Goal: Information Seeking & Learning: Learn about a topic

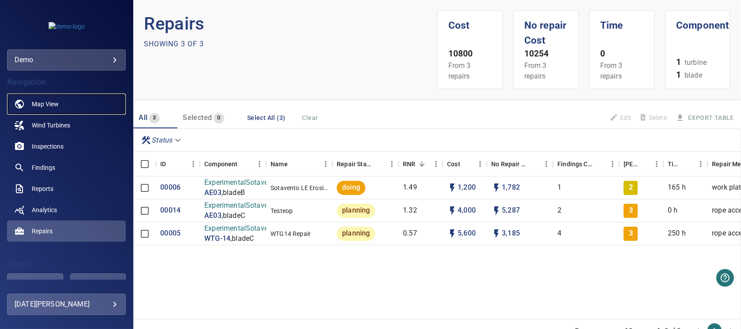
click at [53, 102] on span "Map View" at bounding box center [45, 104] width 27 height 9
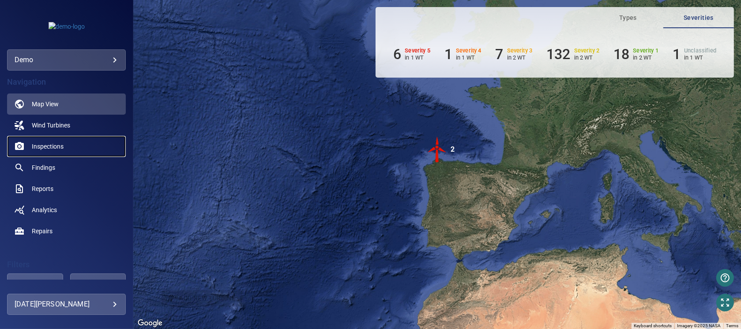
click at [48, 146] on span "Inspections" at bounding box center [48, 146] width 32 height 9
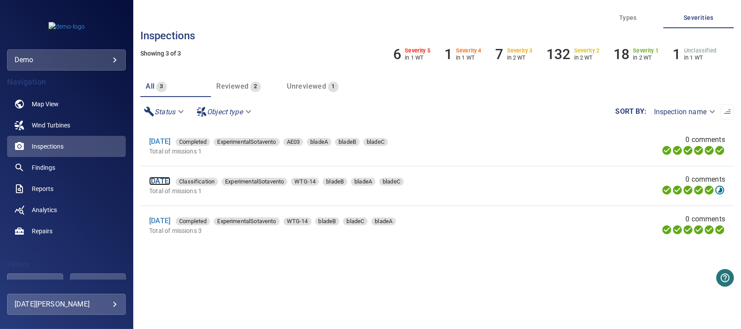
click at [167, 183] on link "[DATE]" at bounding box center [159, 181] width 21 height 8
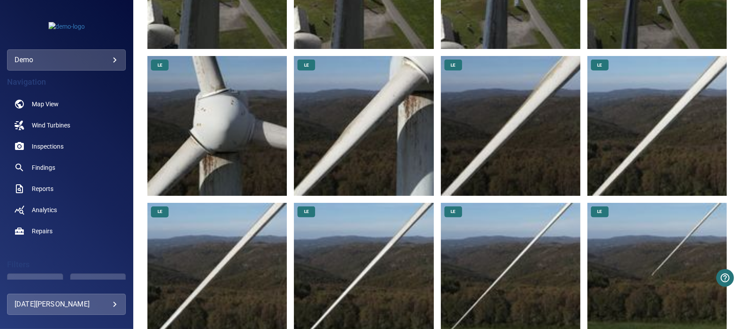
scroll to position [1323, 0]
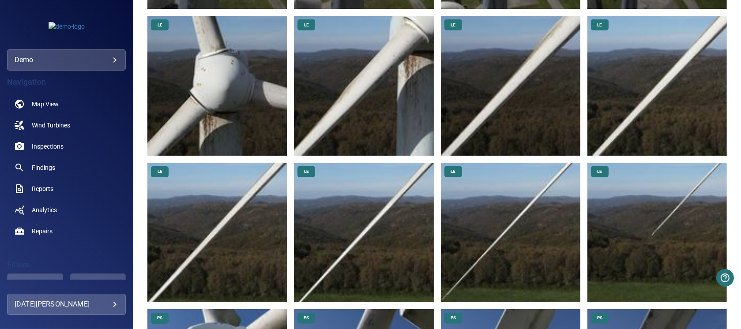
click at [654, 211] on img at bounding box center [656, 232] width 139 height 139
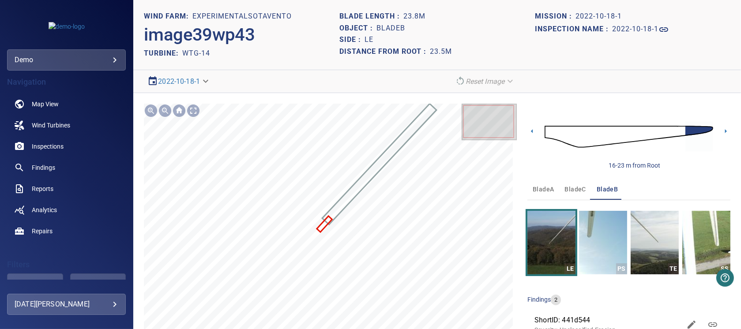
scroll to position [57, 0]
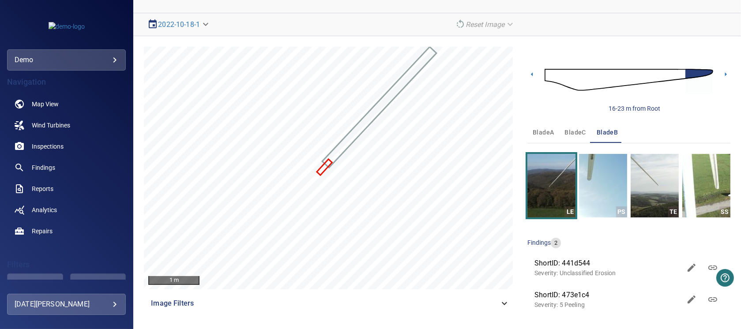
click at [584, 299] on span "ShortID: 473e1c4" at bounding box center [607, 295] width 146 height 11
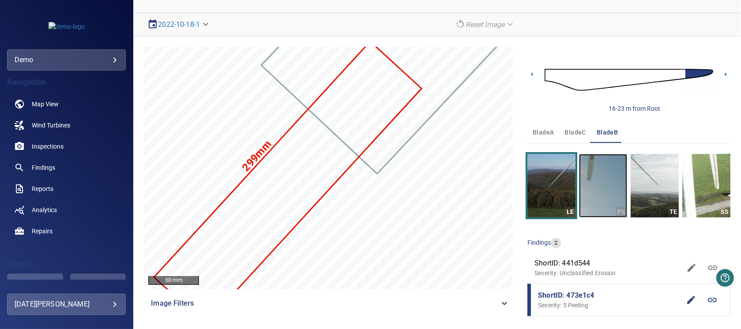
click at [597, 196] on img "button" at bounding box center [603, 186] width 48 height 64
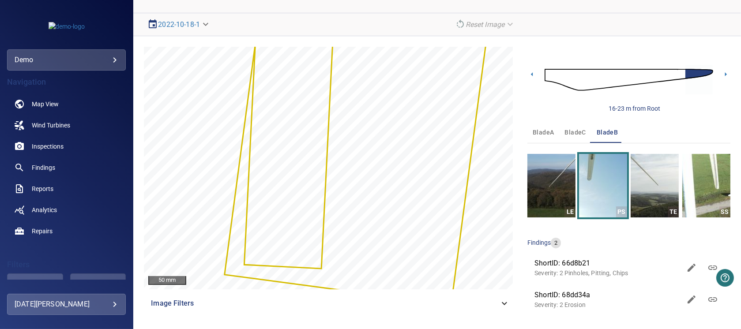
click at [568, 132] on span "bladeC" at bounding box center [575, 132] width 21 height 11
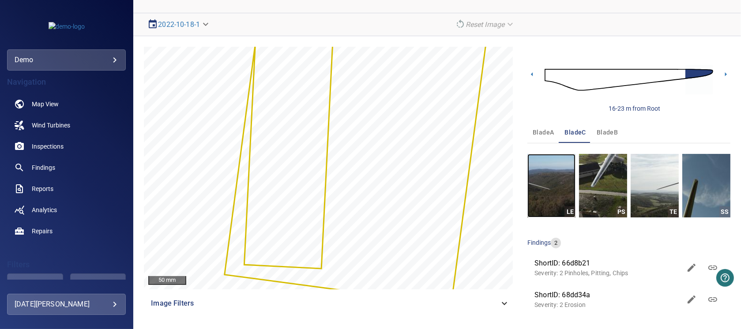
click at [548, 199] on img "button" at bounding box center [551, 186] width 48 height 64
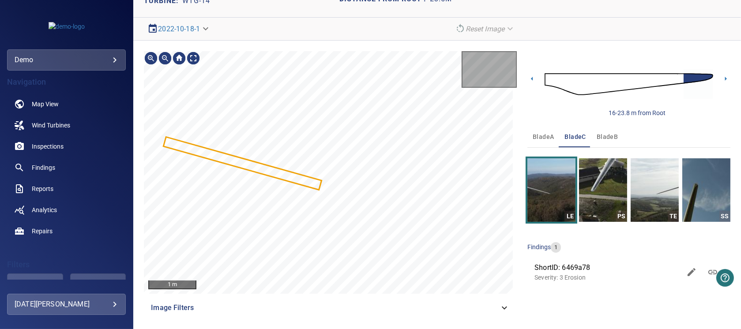
scroll to position [52, 0]
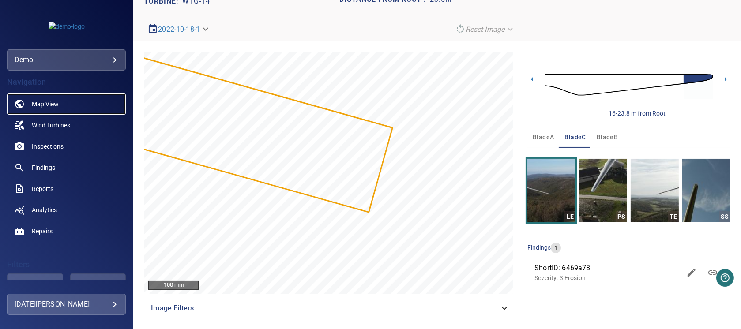
click at [52, 102] on span "Map View" at bounding box center [45, 104] width 27 height 9
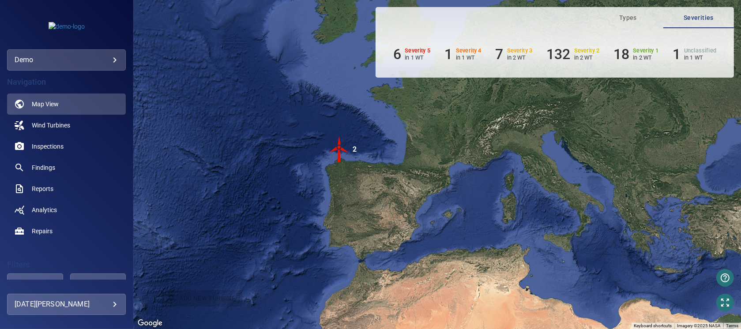
drag, startPoint x: 447, startPoint y: 132, endPoint x: 294, endPoint y: 136, distance: 153.5
click at [294, 136] on div "To activate drag with keyboard, press Alt + Enter. Once in keyboard drag state,…" at bounding box center [436, 164] width 607 height 329
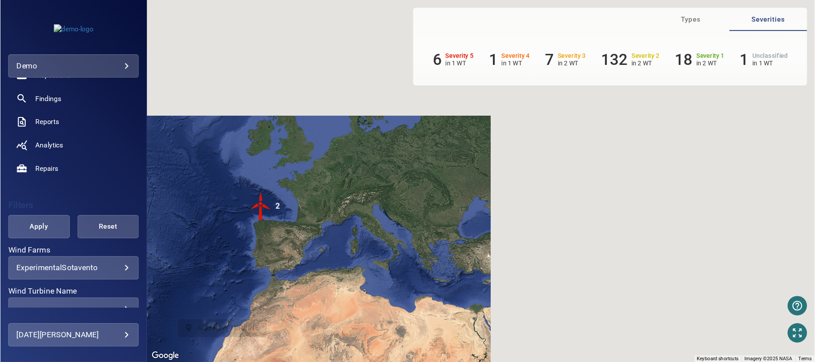
scroll to position [118, 0]
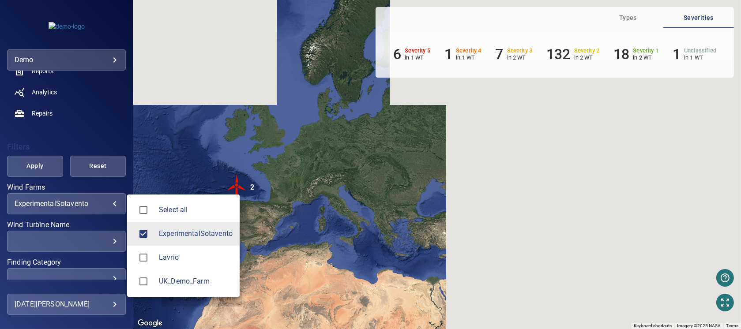
click at [108, 202] on body "**********" at bounding box center [370, 164] width 741 height 329
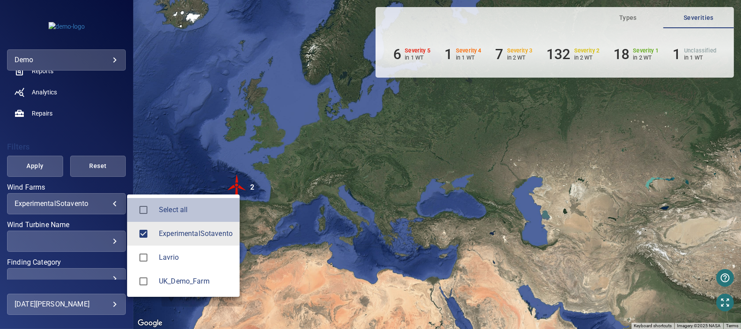
click at [172, 213] on span "Select all" at bounding box center [196, 210] width 74 height 11
type input "**********"
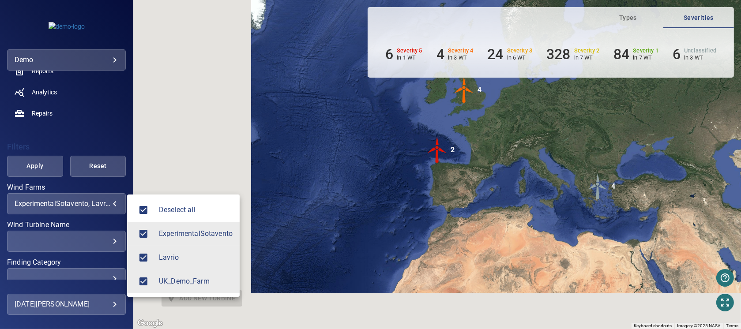
click at [128, 83] on div at bounding box center [370, 164] width 741 height 329
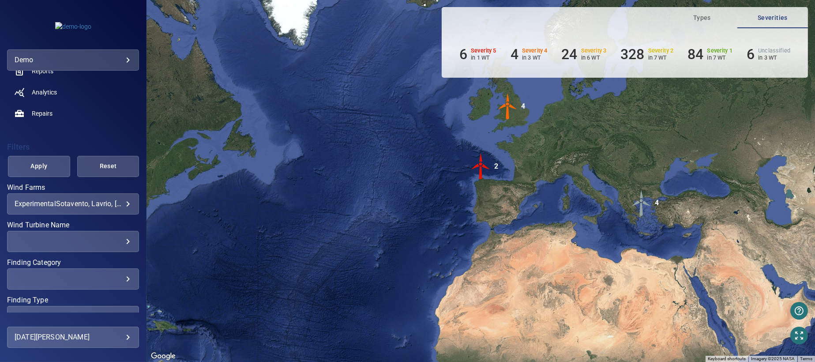
drag, startPoint x: 704, startPoint y: 3, endPoint x: 409, endPoint y: 193, distance: 351.1
click at [409, 193] on div "To activate drag with keyboard, press Alt + Enter. Once in keyboard drag state,…" at bounding box center [480, 181] width 668 height 362
drag, startPoint x: 539, startPoint y: 183, endPoint x: 416, endPoint y: 236, distance: 133.7
click at [416, 236] on div "To activate drag with keyboard, press Alt + Enter. Once in keyboard drag state,…" at bounding box center [480, 181] width 668 height 362
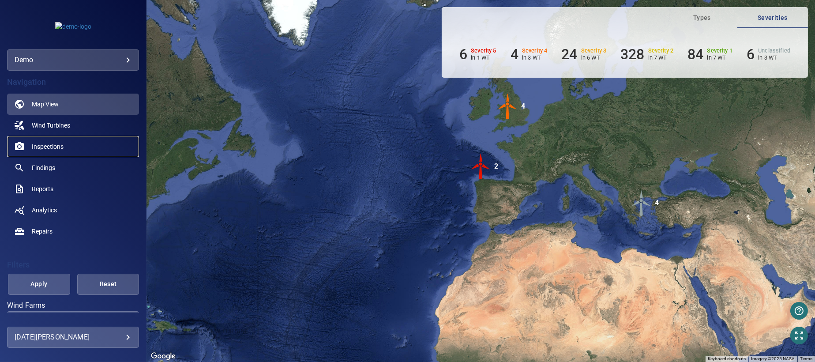
click at [43, 145] on span "Inspections" at bounding box center [48, 146] width 32 height 9
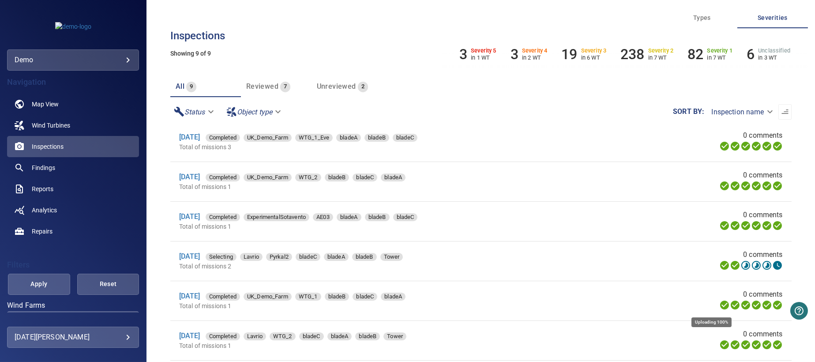
scroll to position [88, 0]
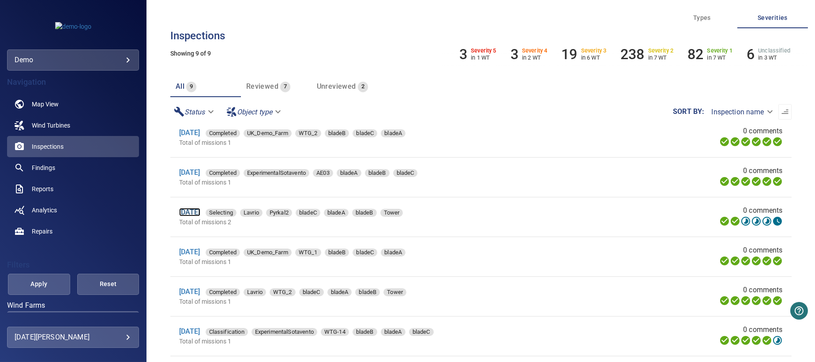
click at [198, 211] on link "[DATE]" at bounding box center [189, 212] width 21 height 8
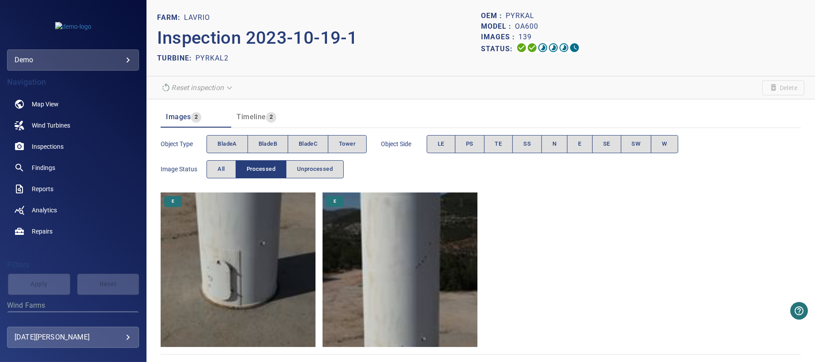
scroll to position [4, 0]
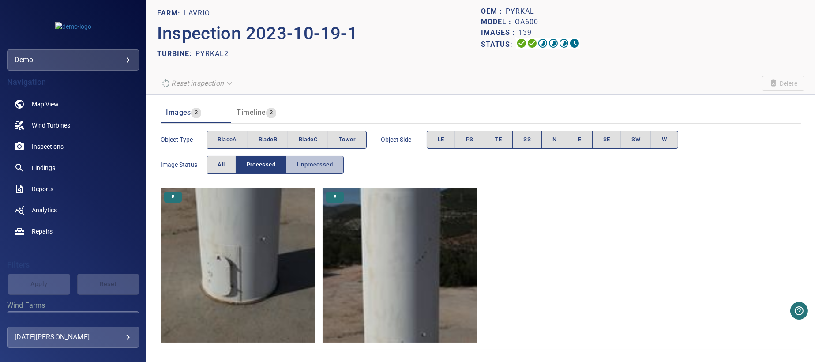
click at [322, 163] on span "Unprocessed" at bounding box center [315, 165] width 36 height 10
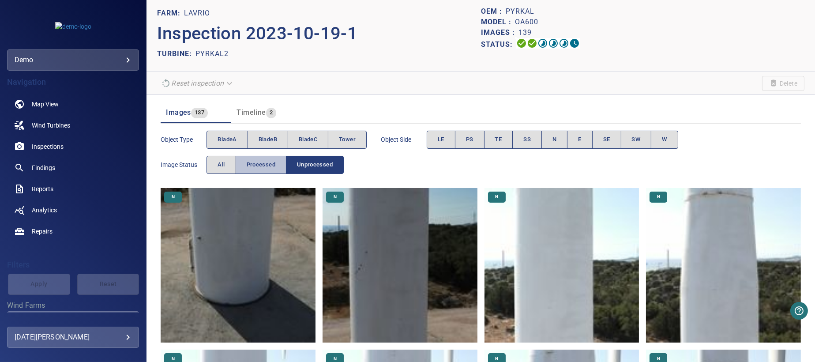
click at [259, 166] on span "Processed" at bounding box center [261, 165] width 29 height 10
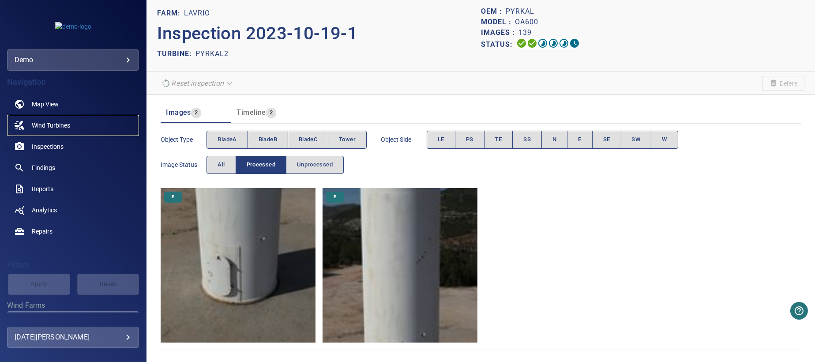
click at [47, 124] on span "Wind Turbines" at bounding box center [51, 125] width 38 height 9
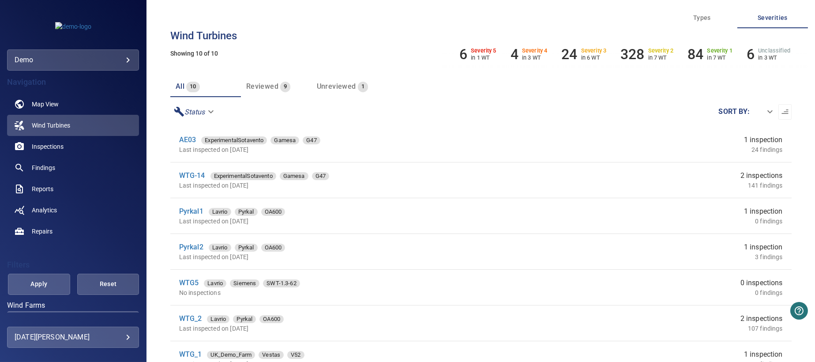
scroll to position [88, 0]
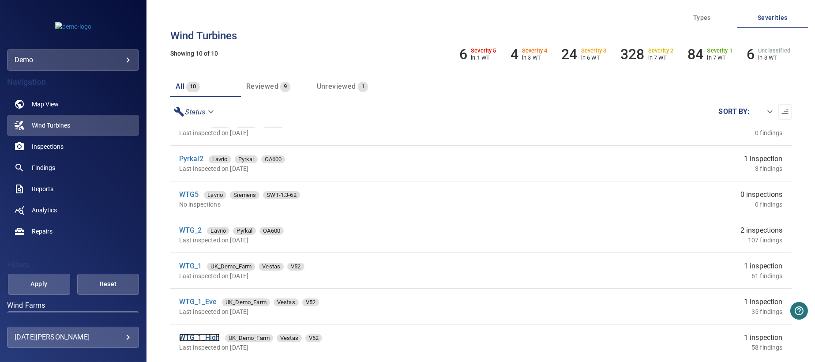
click at [208, 329] on link "WTG_1_High" at bounding box center [199, 337] width 41 height 8
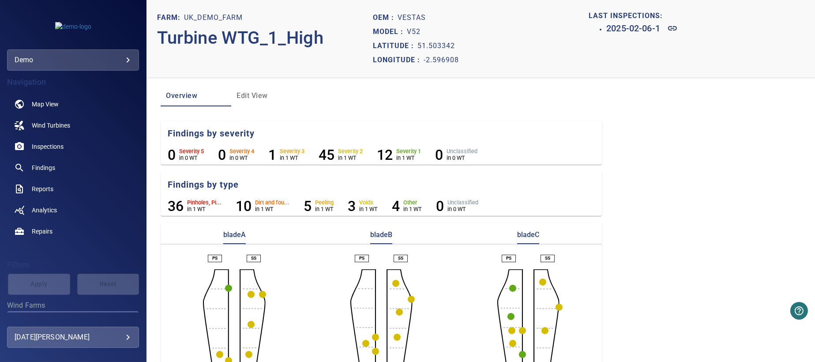
scroll to position [79, 0]
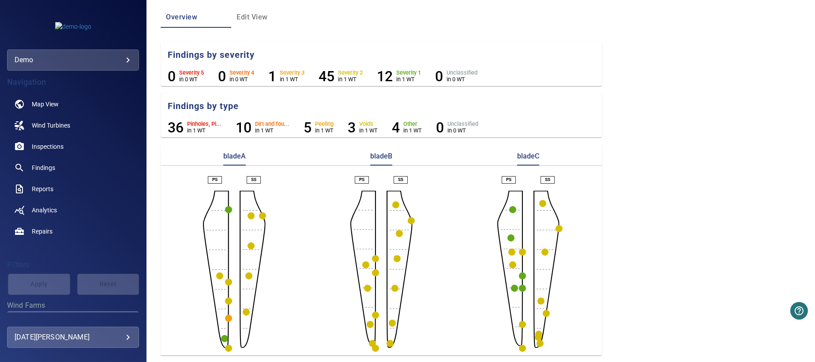
click at [230, 329] on circle "button" at bounding box center [228, 347] width 7 height 7
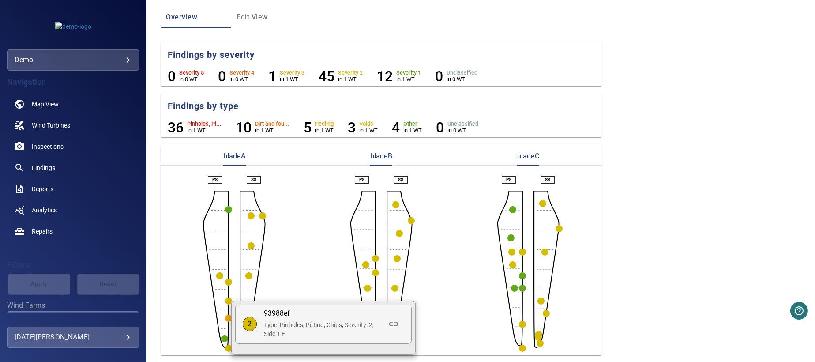
click at [228, 329] on div at bounding box center [407, 181] width 815 height 362
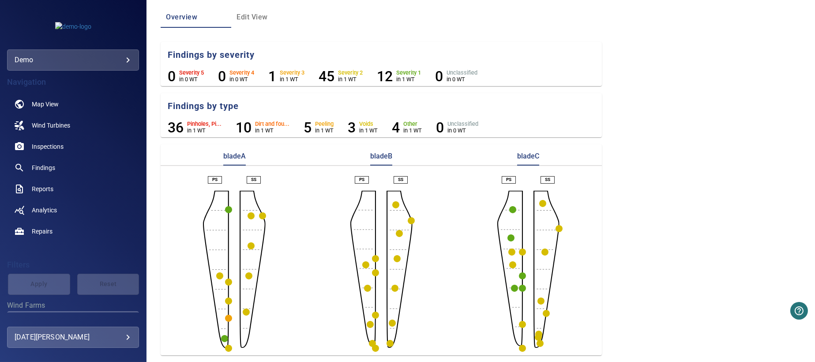
click at [226, 329] on circle "button" at bounding box center [228, 347] width 7 height 7
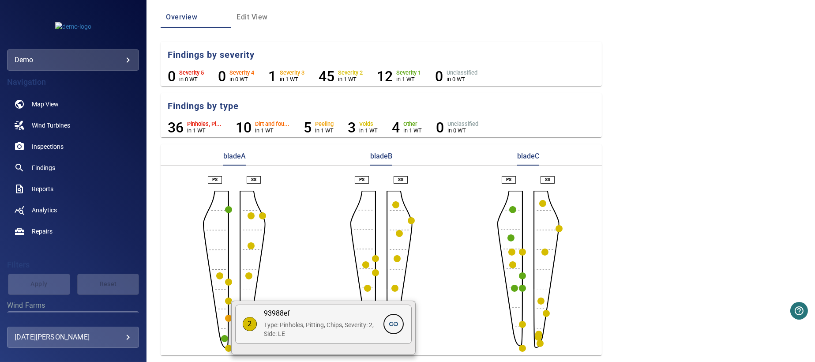
click at [393, 324] on icon at bounding box center [393, 323] width 11 height 11
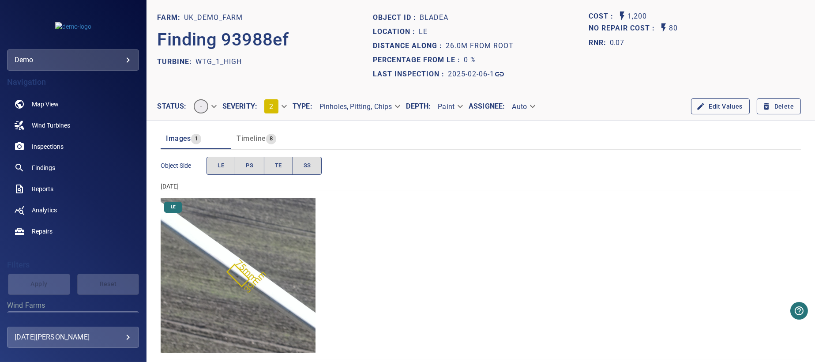
click at [254, 301] on img "UK_Demo_Farm/WTG_1_High/2025-02-06-1/2025-02-06-2/image64wp71.jpg" at bounding box center [238, 275] width 155 height 155
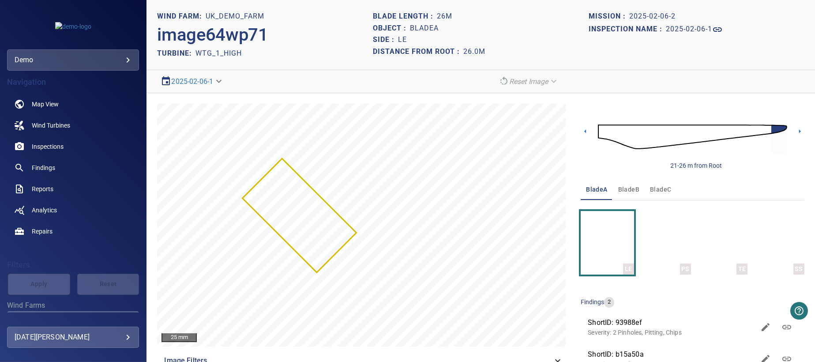
scroll to position [26, 0]
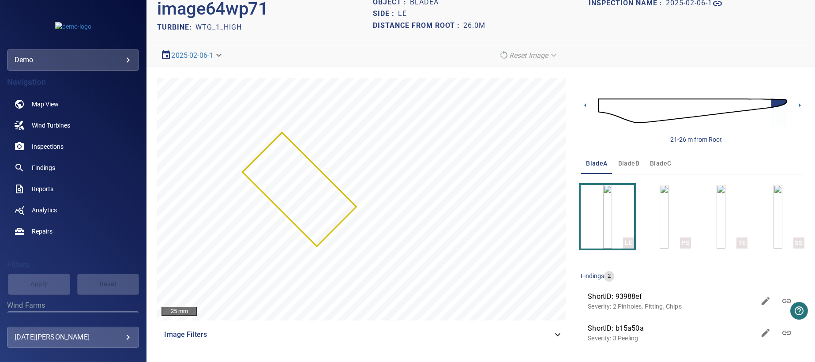
click at [632, 303] on p "Severity: 2 Pinholes, Pitting, Chips" at bounding box center [670, 306] width 167 height 9
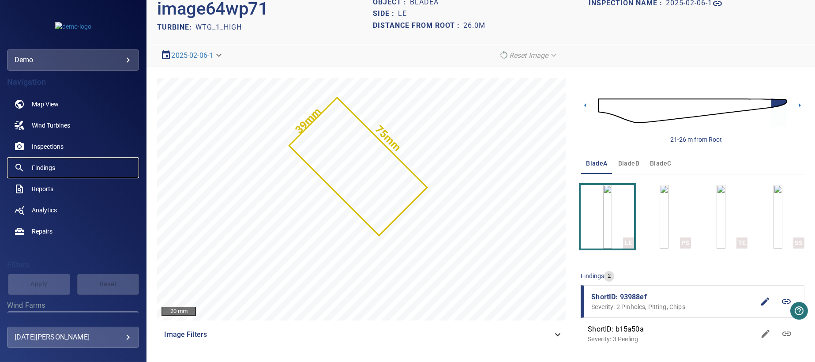
click at [39, 167] on span "Findings" at bounding box center [43, 167] width 23 height 9
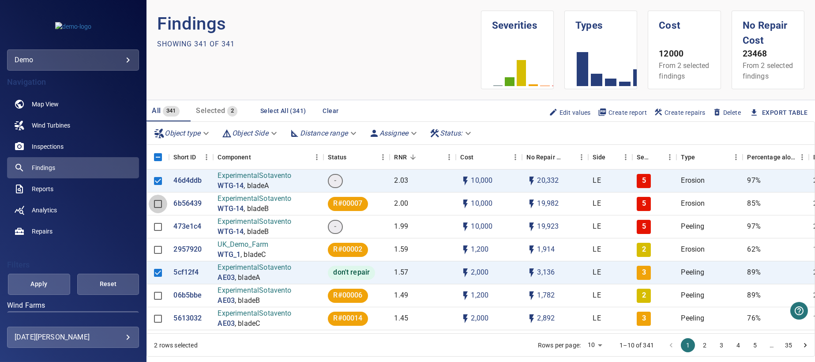
click at [615, 117] on span "Create report" at bounding box center [622, 113] width 49 height 10
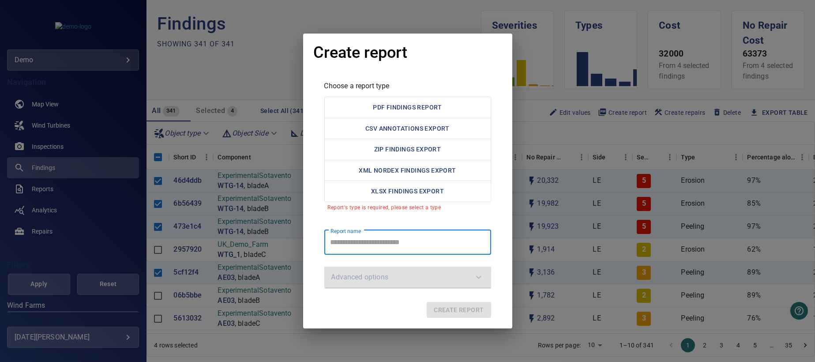
click at [732, 140] on div "Create report Choose a report type PDF Findings Report CSV Annotations Export Z…" at bounding box center [407, 181] width 815 height 362
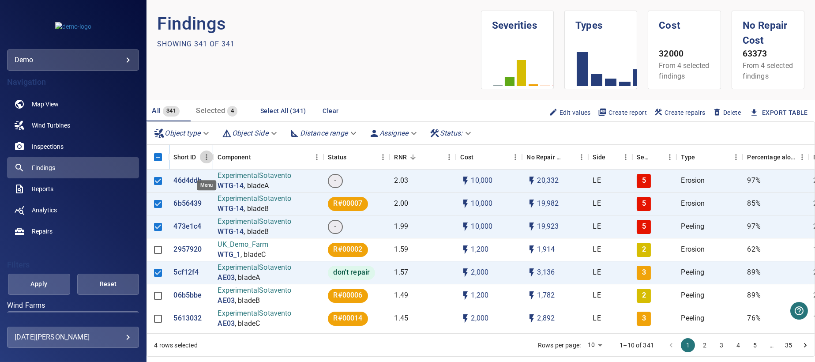
click at [206, 160] on icon "Menu" at bounding box center [206, 157] width 1 height 6
click at [171, 184] on span "Manage columns" at bounding box center [166, 185] width 79 height 11
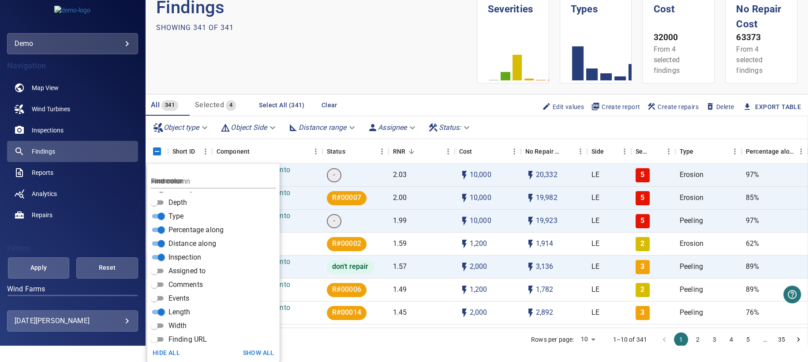
scroll to position [211, 0]
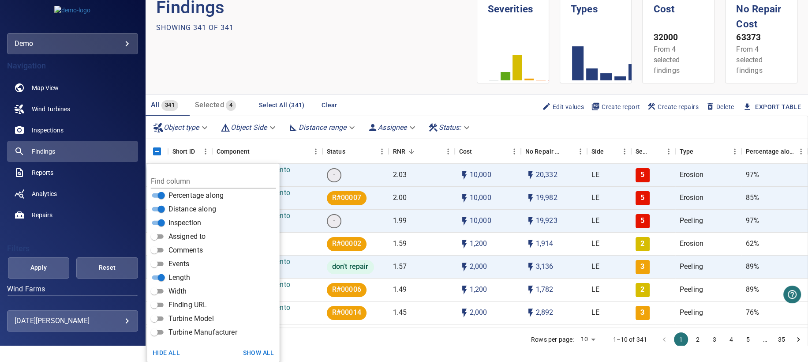
drag, startPoint x: 525, startPoint y: 126, endPoint x: 778, endPoint y: 128, distance: 253.2
click at [525, 125] on div "Object type Object Side Distance range Assignee Status :" at bounding box center [477, 127] width 662 height 23
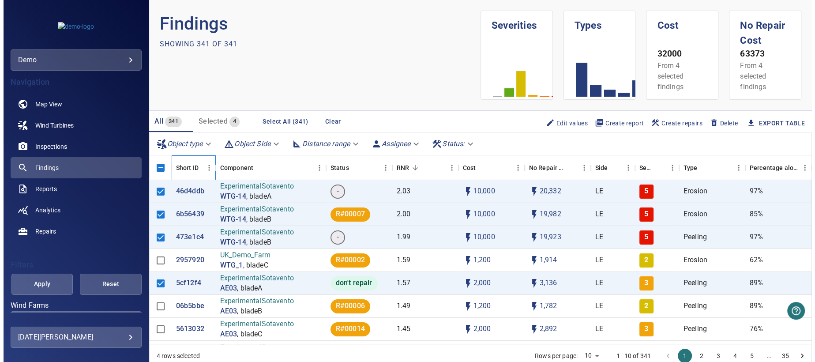
scroll to position [0, 0]
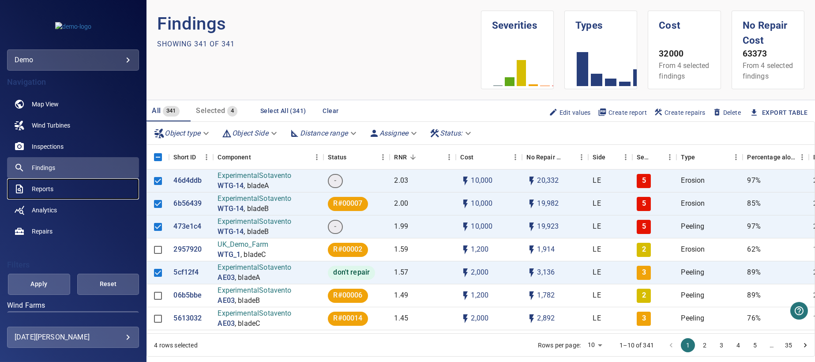
click at [40, 186] on span "Reports" at bounding box center [43, 188] width 22 height 9
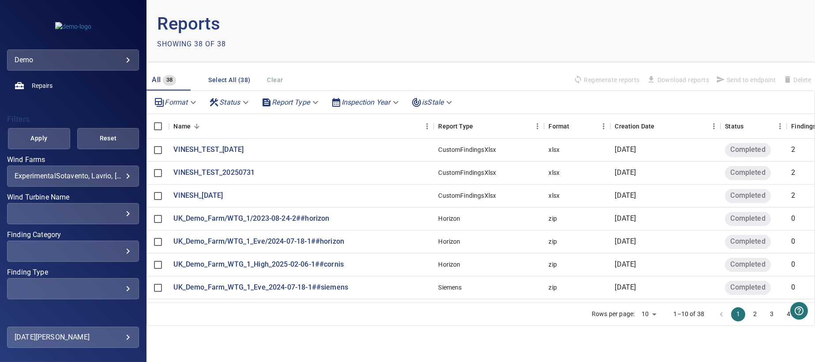
scroll to position [147, 0]
click at [193, 100] on body "**********" at bounding box center [407, 181] width 815 height 362
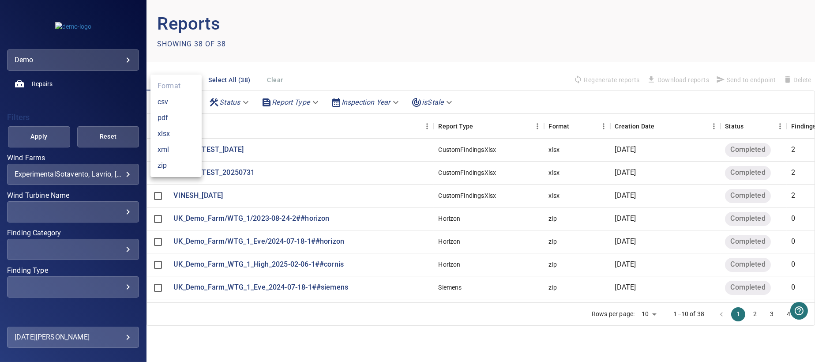
click at [328, 83] on div at bounding box center [407, 181] width 815 height 362
click at [654, 314] on body "**********" at bounding box center [407, 181] width 815 height 362
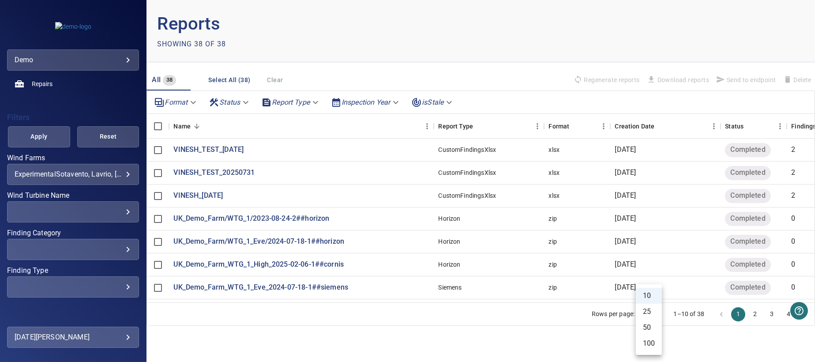
click at [651, 328] on li "50" at bounding box center [649, 327] width 26 height 16
type input "**"
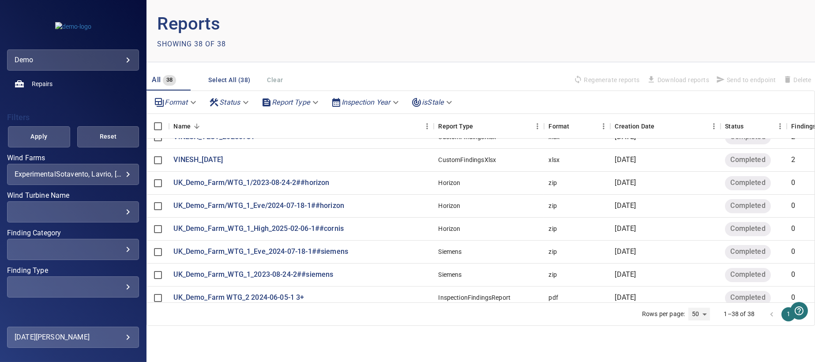
scroll to position [88, 0]
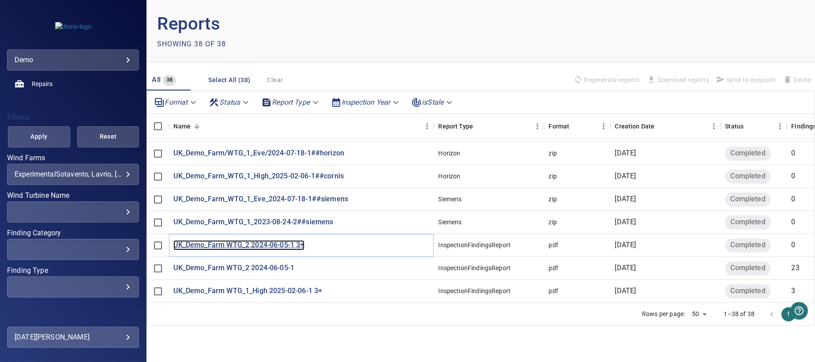
click at [214, 245] on p "UK_Demo_Farm WTG_2 2024-06-05-1 3+" at bounding box center [238, 245] width 131 height 10
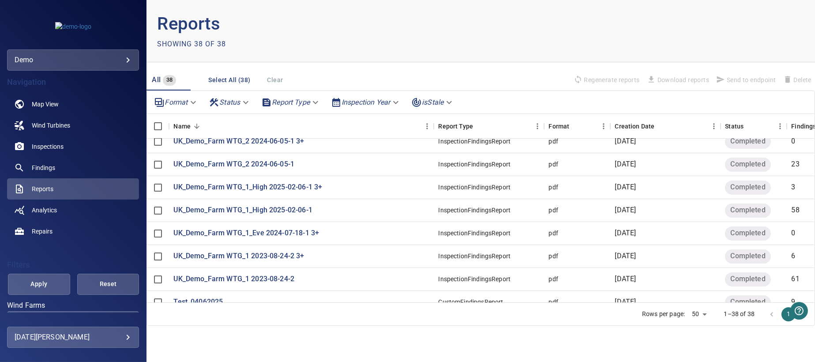
scroll to position [211, 0]
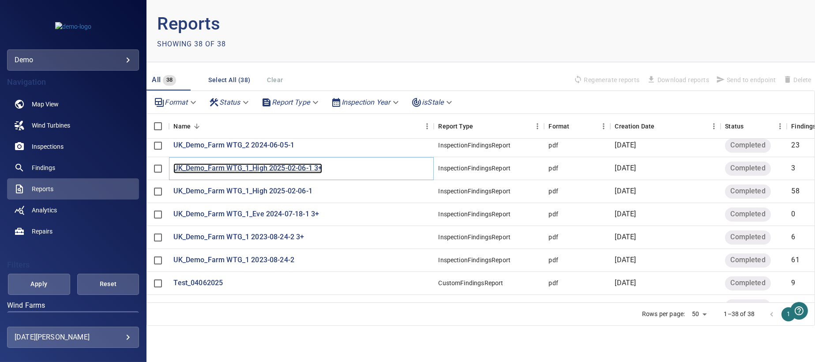
click at [270, 168] on p "UK_Demo_Farm WTG_1_High 2025-02-06-1 3+" at bounding box center [247, 168] width 149 height 10
